Goal: Find specific page/section: Find specific page/section

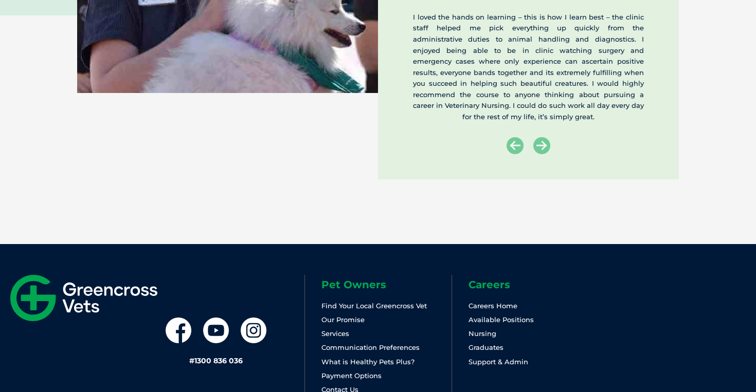
scroll to position [1951, 0]
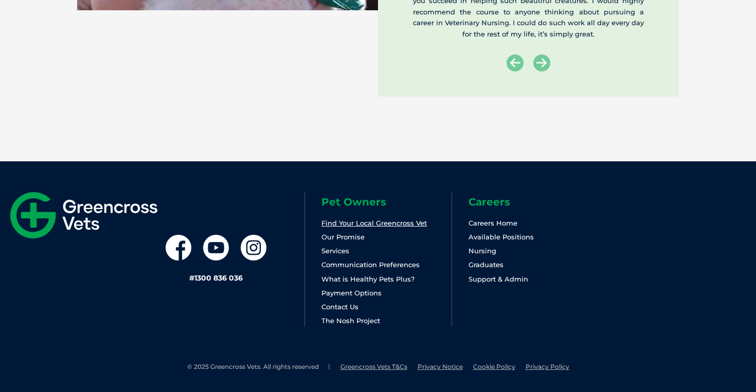
click at [349, 220] on link "Find Your Local Greencross Vet" at bounding box center [373, 223] width 105 height 8
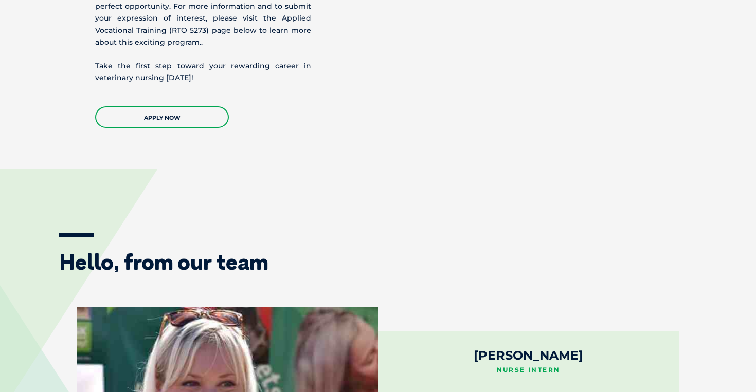
scroll to position [1352, 0]
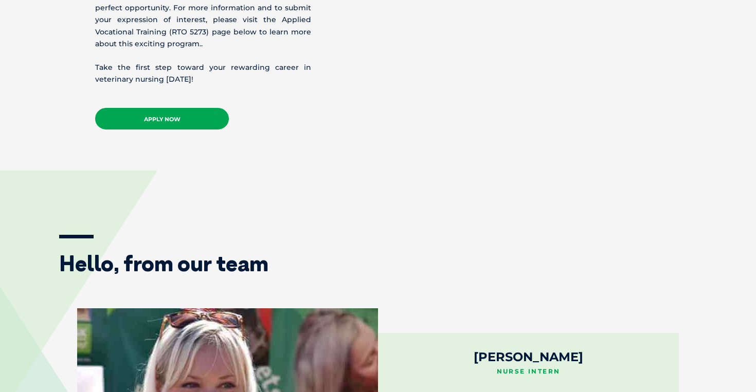
click at [174, 119] on link "APPLY NOW" at bounding box center [162, 119] width 134 height 22
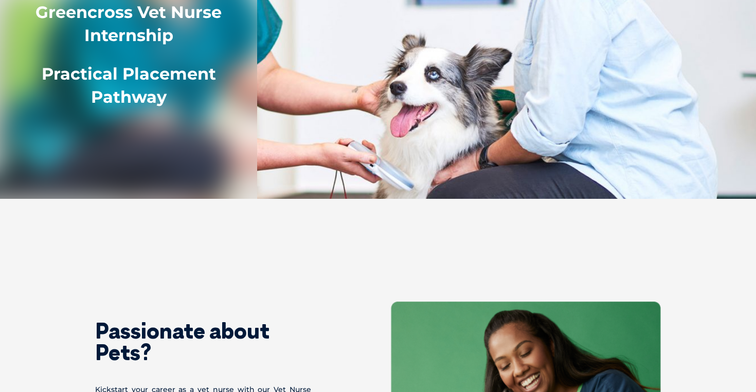
scroll to position [0, 0]
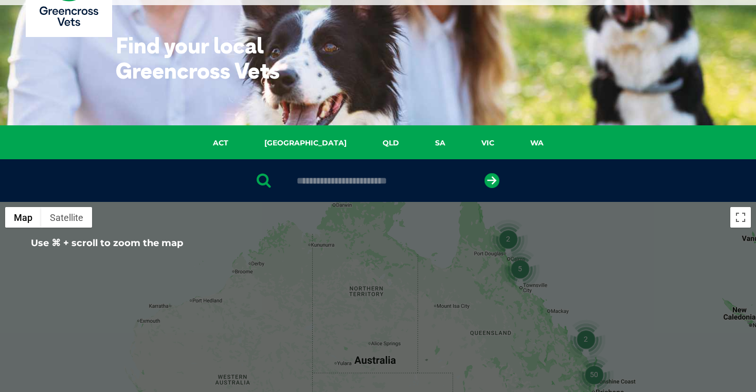
scroll to position [50, 0]
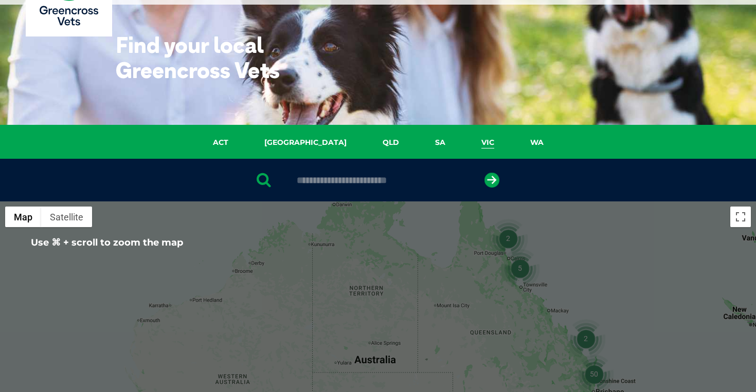
click at [463, 142] on link "VIC" at bounding box center [487, 143] width 49 height 12
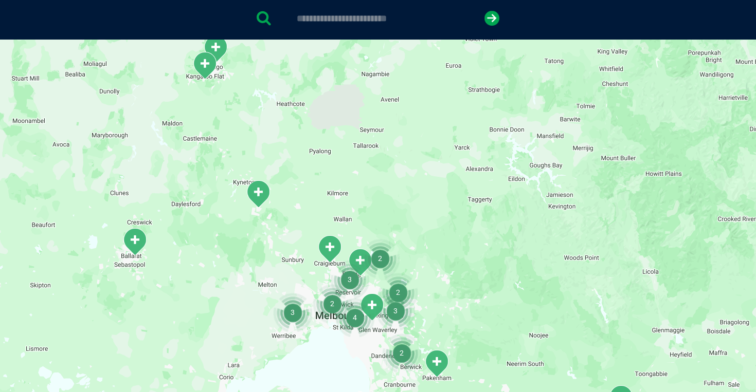
scroll to position [235, 0]
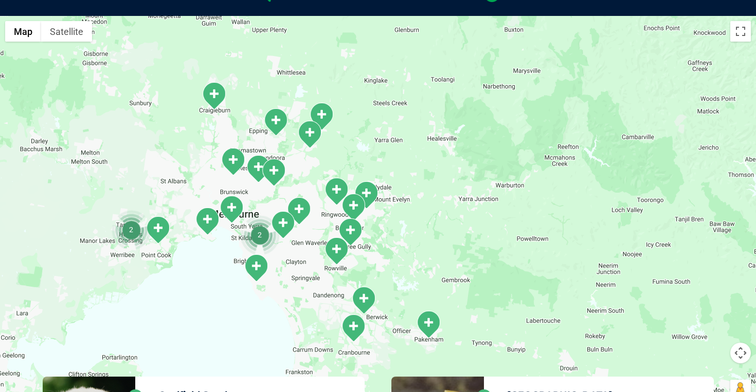
drag, startPoint x: 324, startPoint y: 303, endPoint x: 405, endPoint y: 151, distance: 172.3
click at [405, 151] on div at bounding box center [378, 214] width 756 height 397
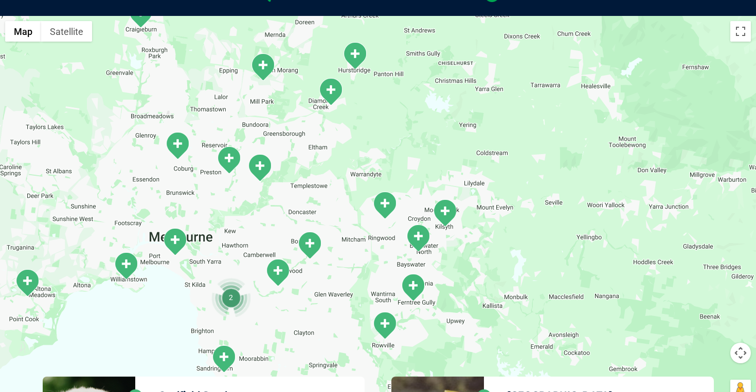
drag, startPoint x: 107, startPoint y: 269, endPoint x: 240, endPoint y: 222, distance: 141.3
click at [240, 222] on div at bounding box center [378, 214] width 756 height 397
click at [176, 245] on img "South Melbourne" at bounding box center [175, 241] width 26 height 28
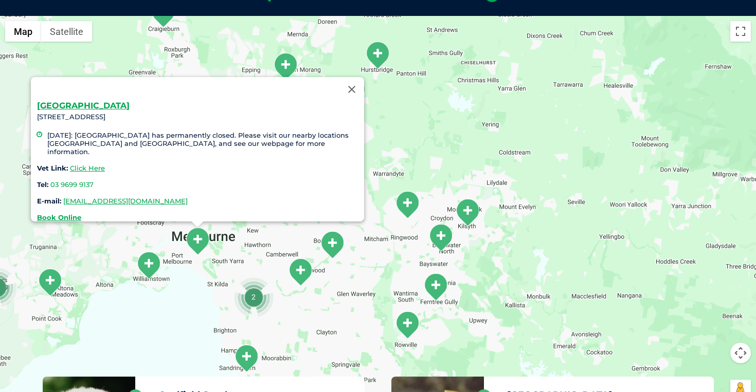
click at [179, 294] on div "[GEOGRAPHIC_DATA] [STREET_ADDRESS] [DATE]: [GEOGRAPHIC_DATA] has permanently cl…" at bounding box center [378, 214] width 756 height 397
click at [247, 301] on img "2" at bounding box center [253, 297] width 39 height 39
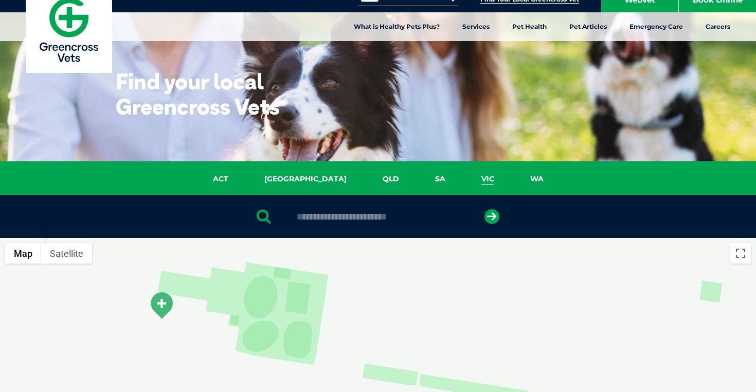
scroll to position [0, 0]
